Goal: Communication & Community: Answer question/provide support

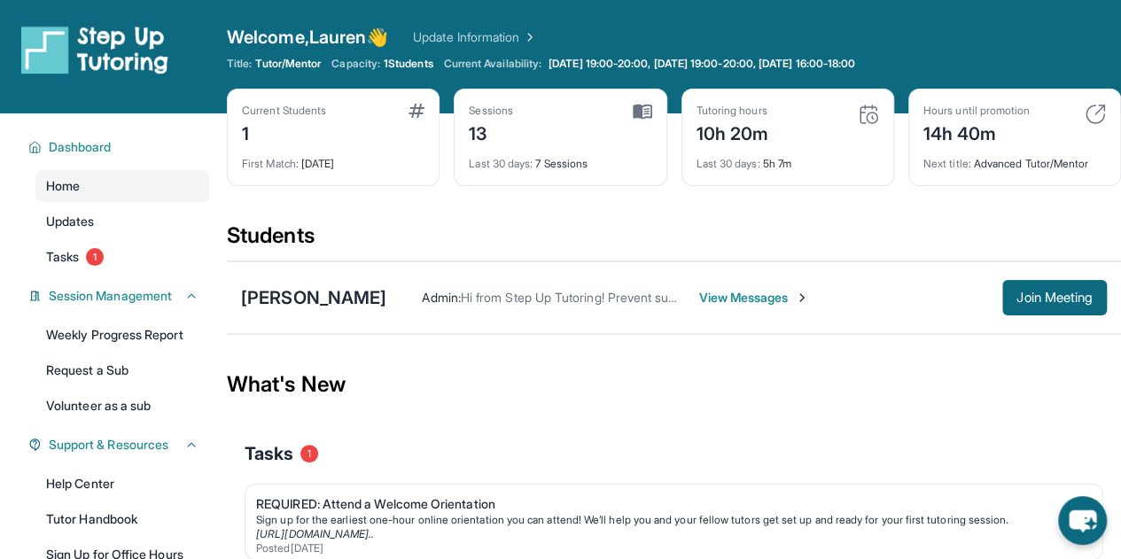
click at [699, 298] on span "View Messages" at bounding box center [753, 298] width 111 height 18
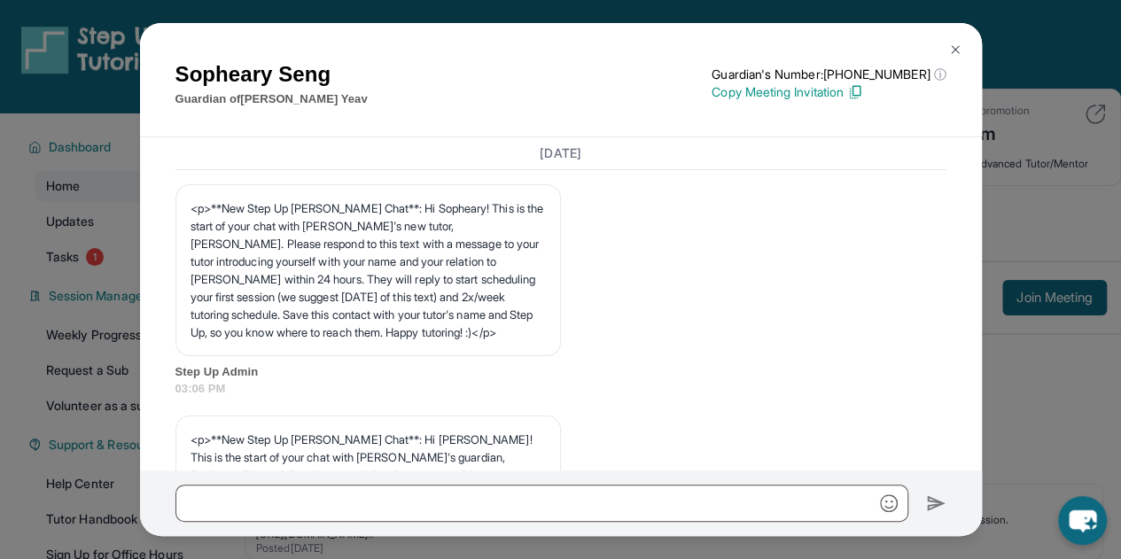
scroll to position [13882, 0]
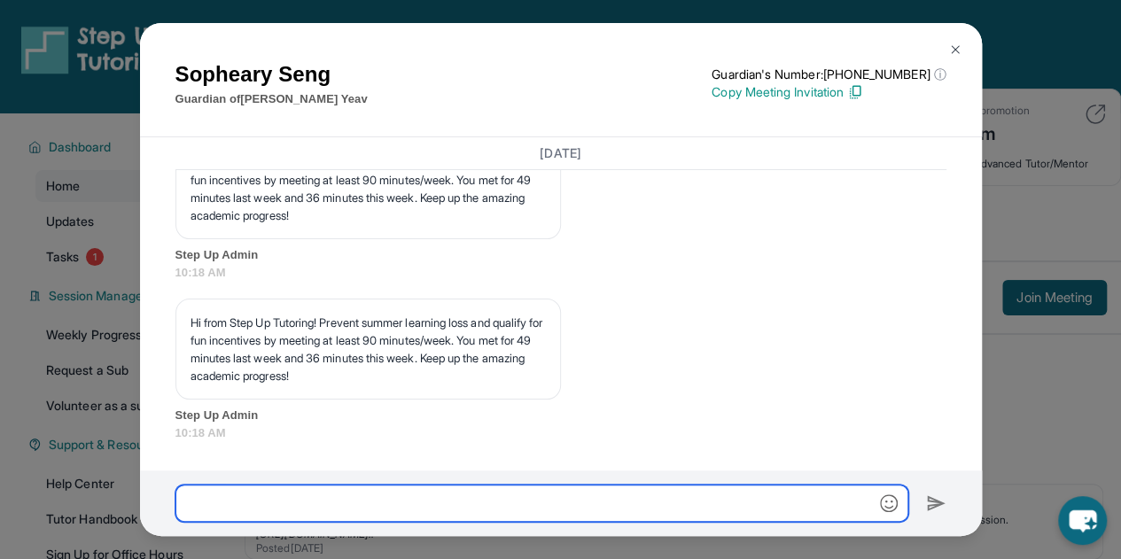
click at [410, 497] on input "text" at bounding box center [541, 503] width 733 height 37
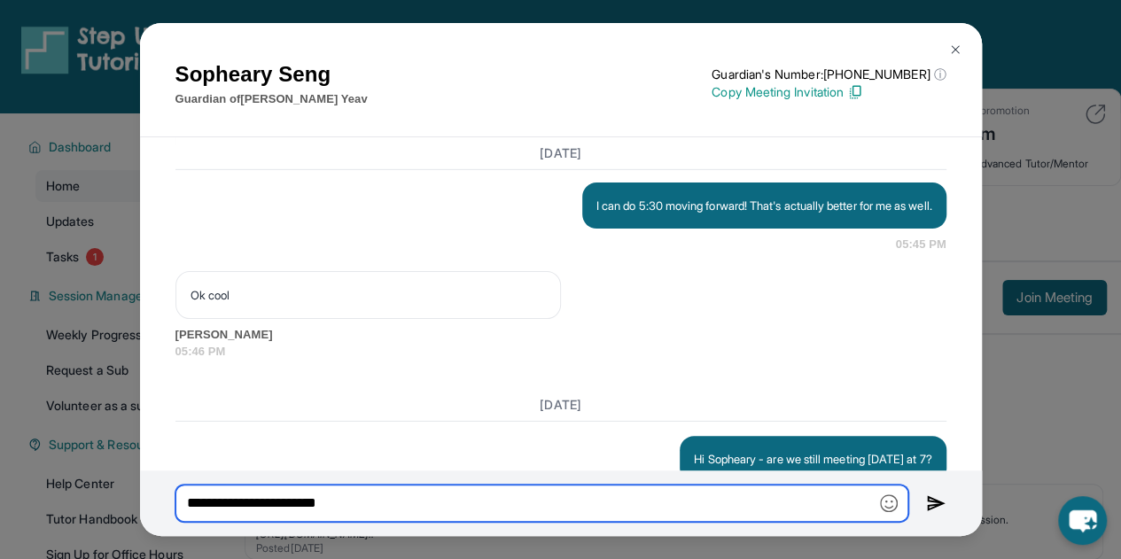
scroll to position [12975, 0]
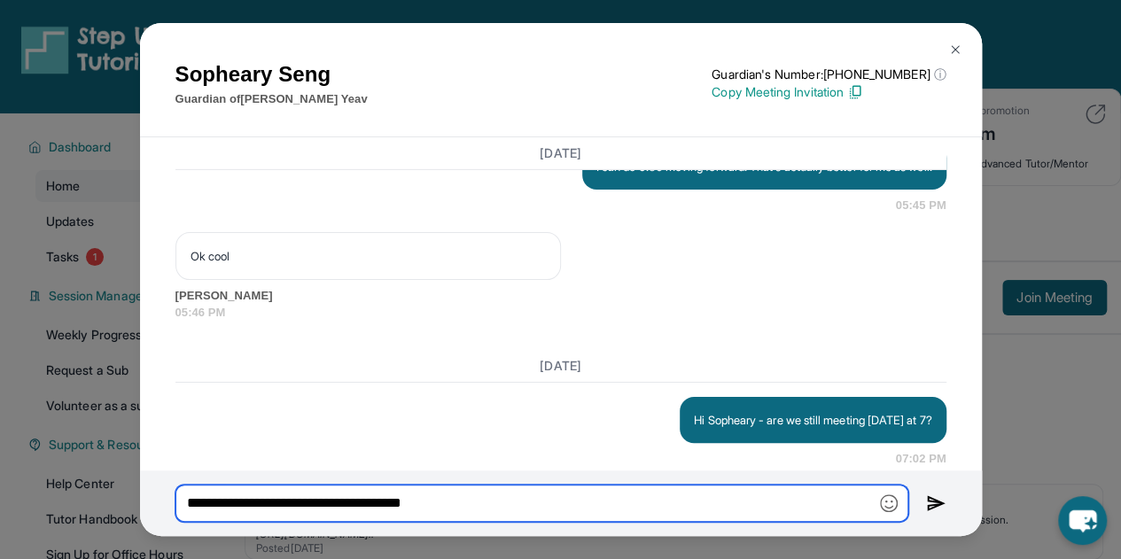
type input "**********"
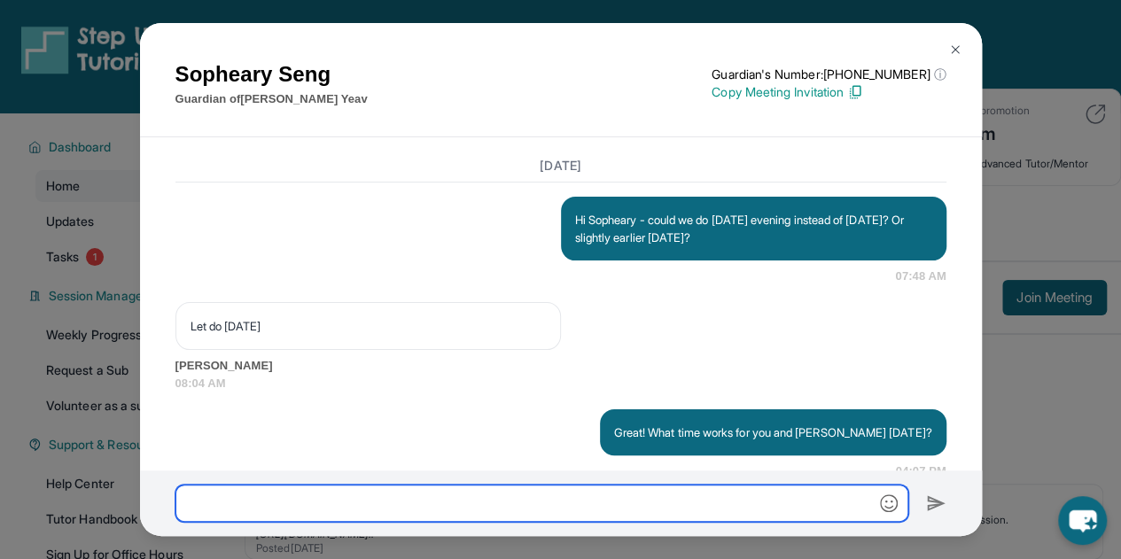
scroll to position [10405, 0]
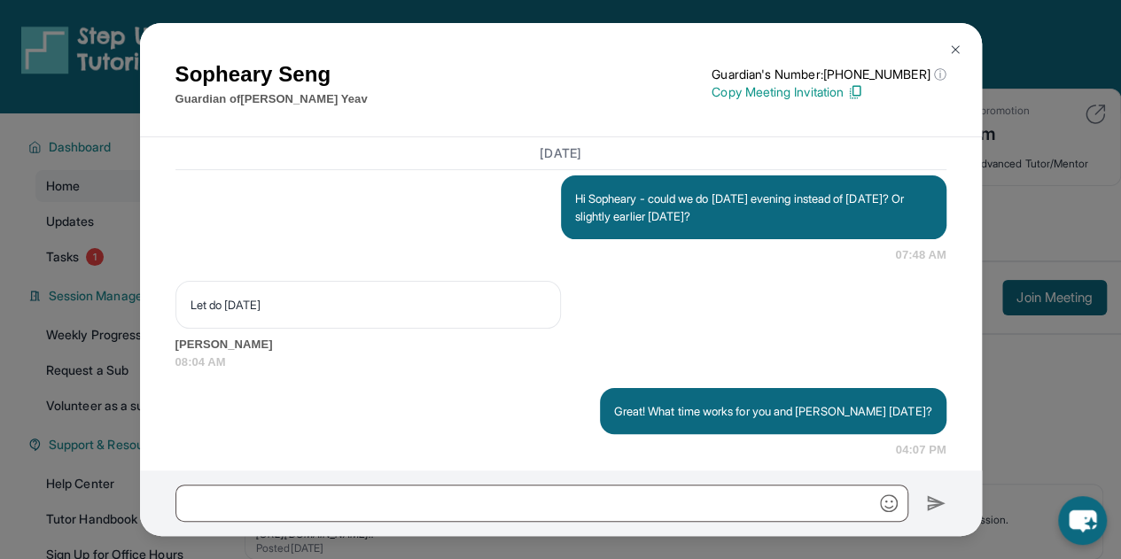
click at [52, 339] on div "[PERSON_NAME] Guardian of [PERSON_NAME] Guardian's Number: [PHONE_NUMBER] ⓘ Thi…" at bounding box center [560, 279] width 1121 height 559
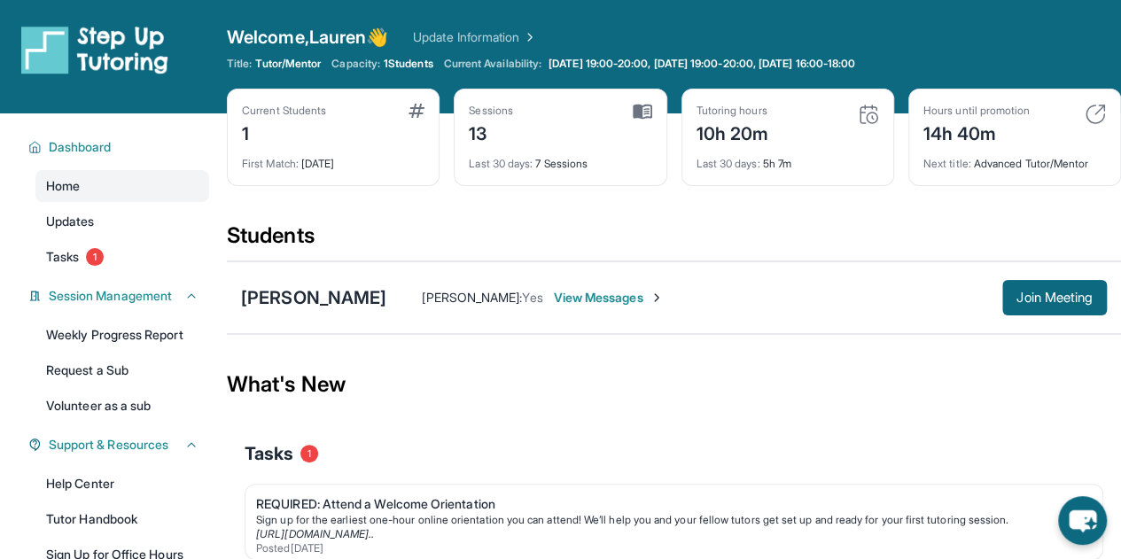
click at [554, 300] on span "View Messages" at bounding box center [609, 298] width 111 height 18
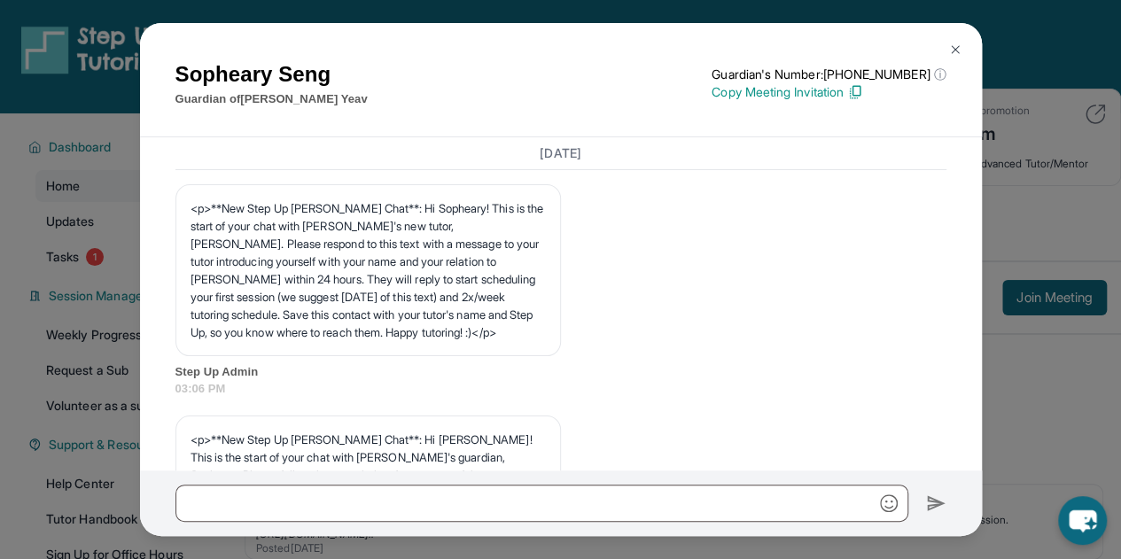
scroll to position [14077, 0]
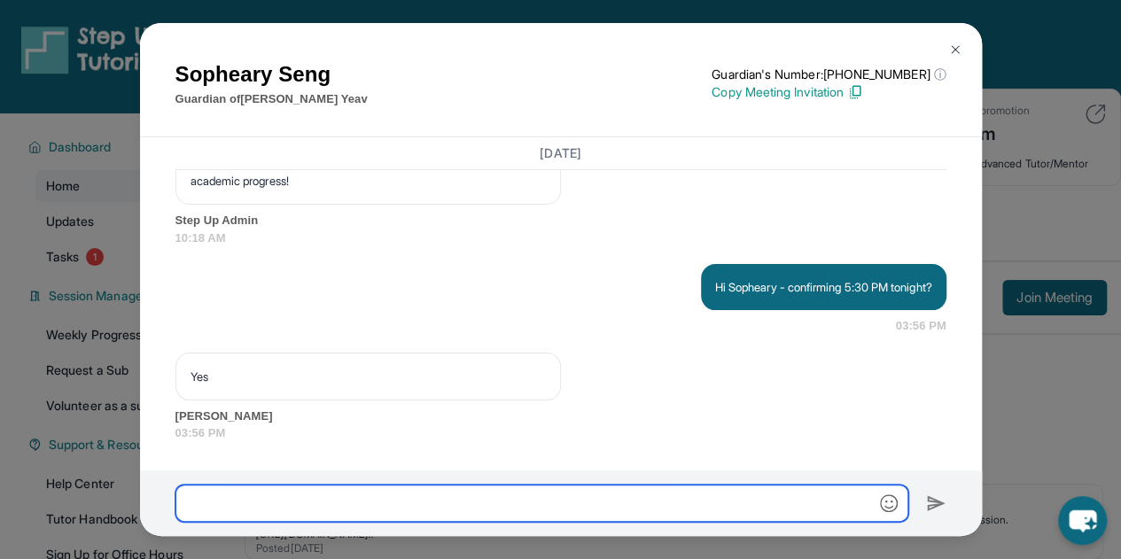
click at [304, 502] on input "text" at bounding box center [541, 503] width 733 height 37
type input "**********"
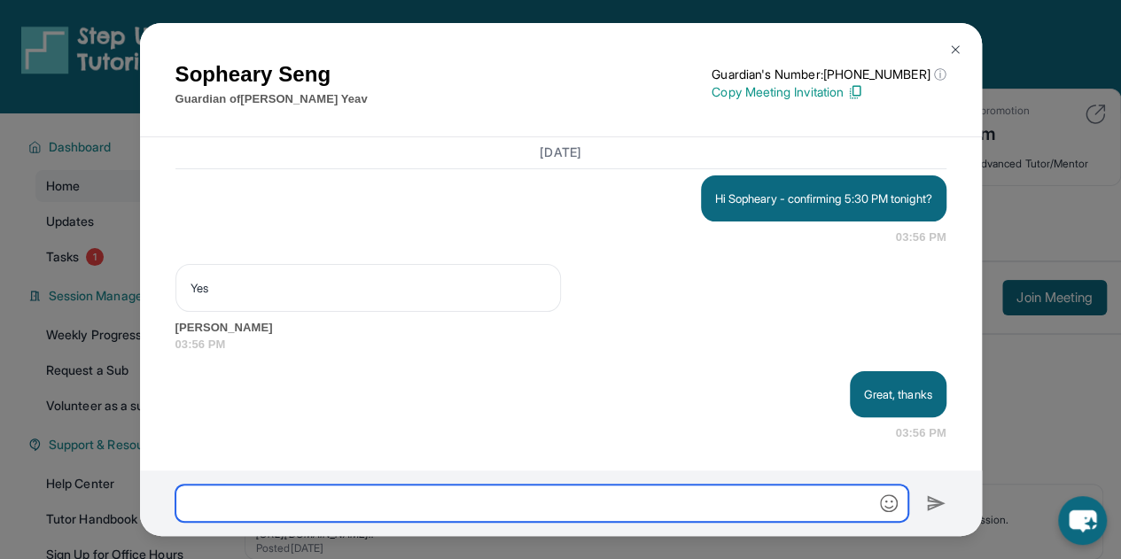
scroll to position [14166, 0]
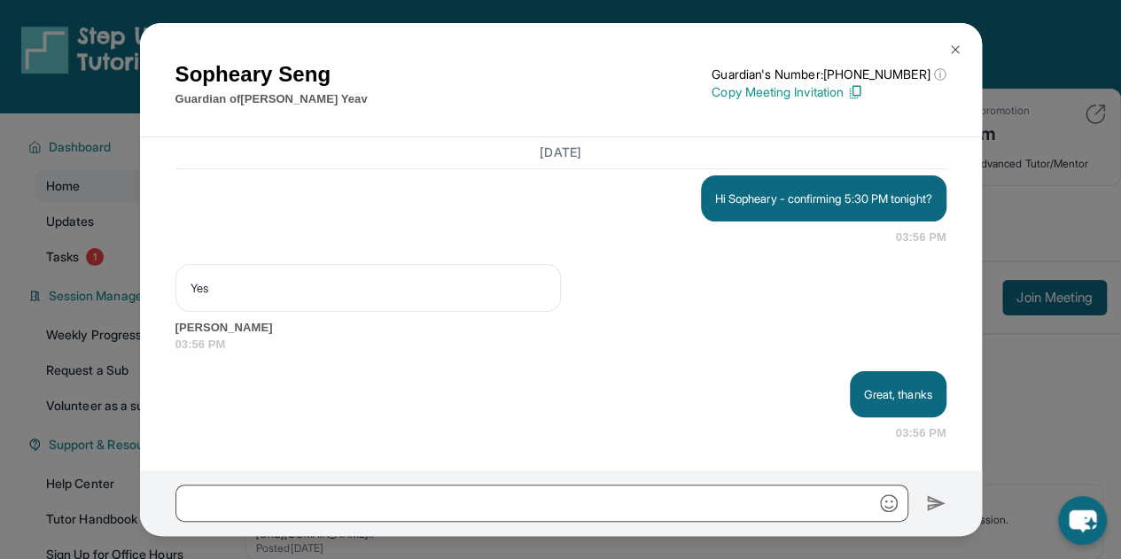
click at [952, 51] on img at bounding box center [955, 50] width 14 height 14
